Goal: Task Accomplishment & Management: Manage account settings

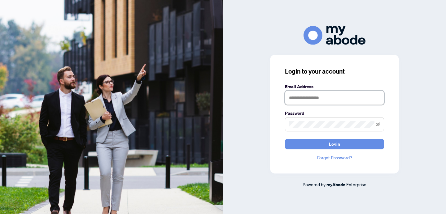
click at [293, 98] on input "text" at bounding box center [334, 98] width 99 height 14
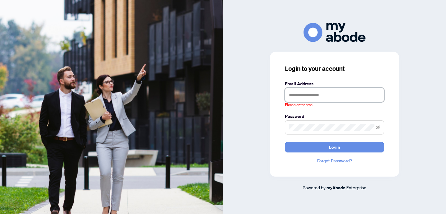
type input "**********"
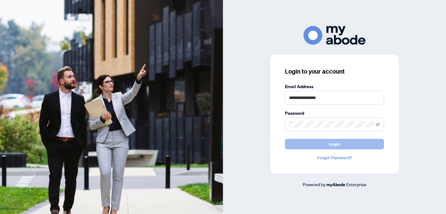
click at [331, 148] on span "Login" at bounding box center [334, 144] width 11 height 10
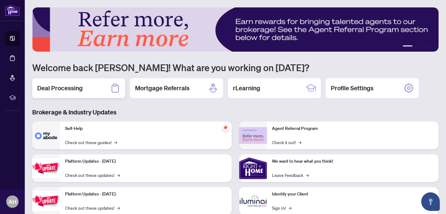
click at [74, 89] on h2 "Deal Processing" at bounding box center [59, 88] width 45 height 9
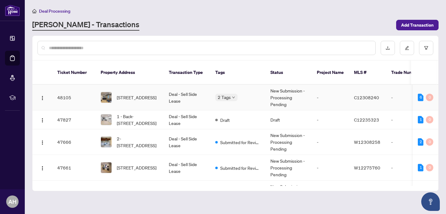
click at [159, 88] on td "1-37 Somerset Ave, Toronto, Ontario M6H 2R3, Canada" at bounding box center [130, 98] width 68 height 26
click at [257, 94] on div "2 Tags" at bounding box center [237, 97] width 45 height 7
click at [197, 89] on td "Deal - Sell Side Lease" at bounding box center [187, 98] width 46 height 26
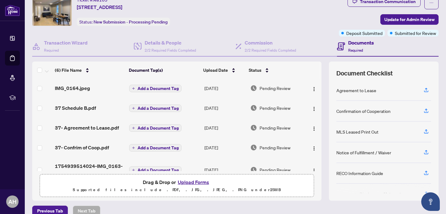
scroll to position [34, 0]
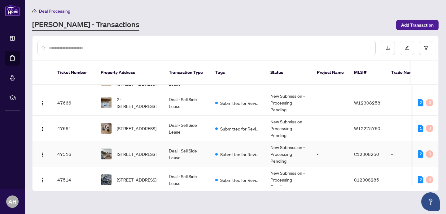
scroll to position [41, 0]
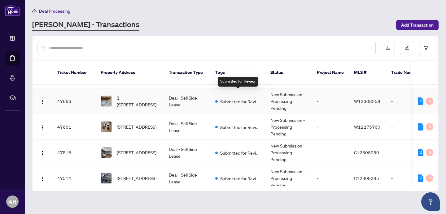
click at [244, 98] on span "Submitted for Review" at bounding box center [240, 101] width 40 height 7
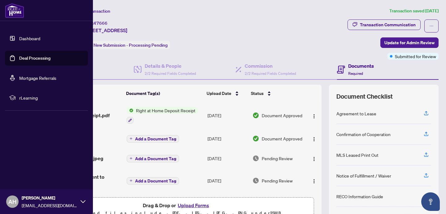
click at [32, 38] on link "Dashboard" at bounding box center [29, 39] width 21 height 6
